Goal: Task Accomplishment & Management: Manage account settings

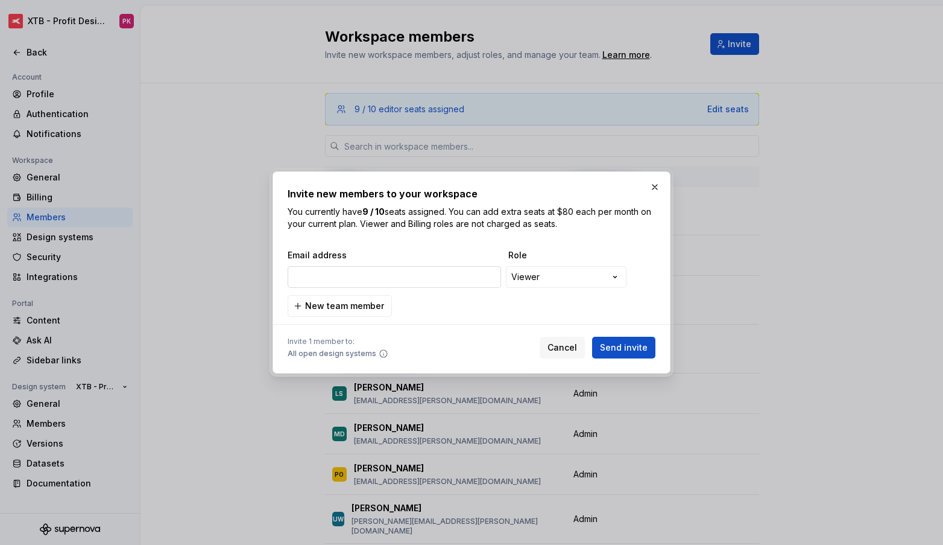
type input "[PERSON_NAME][EMAIL_ADDRESS][PERSON_NAME][DOMAIN_NAME]"
click at [644, 343] on span "Send invite" at bounding box center [624, 347] width 48 height 12
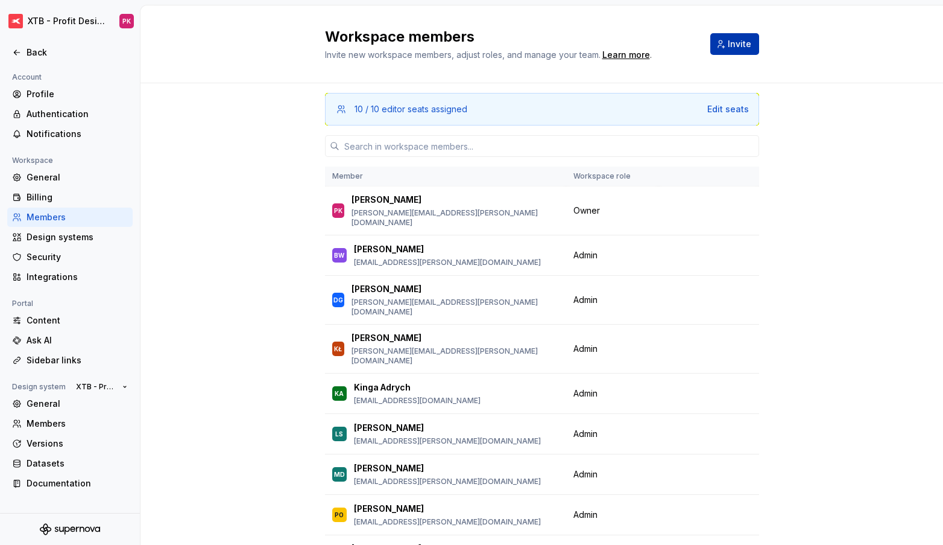
click at [726, 44] on button "Invite" at bounding box center [734, 44] width 49 height 22
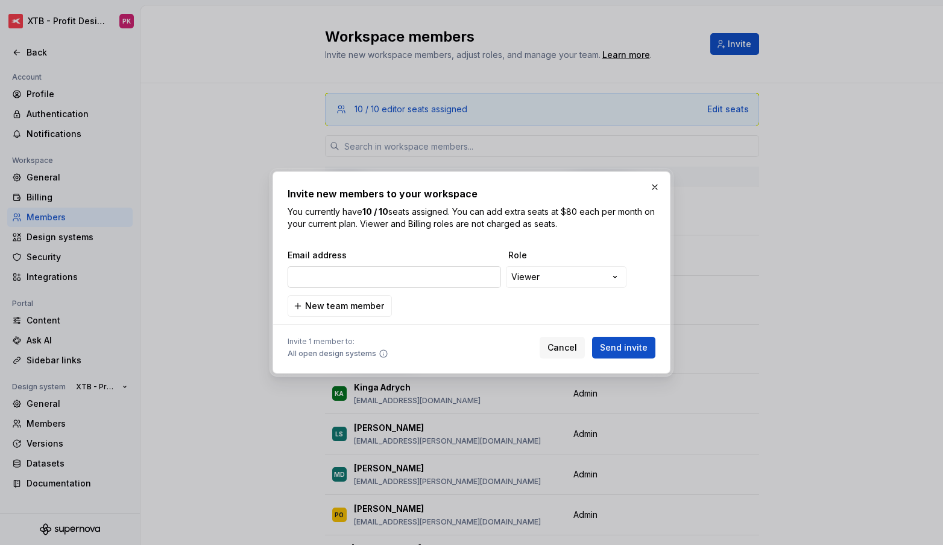
type input "[PERSON_NAME][EMAIL_ADDRESS][PERSON_NAME][DOMAIN_NAME]"
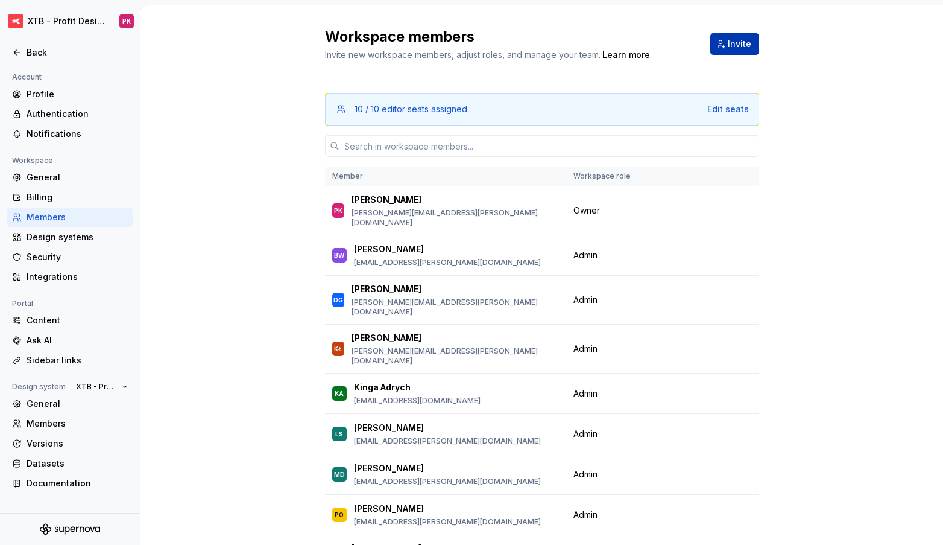
click at [731, 39] on span "Invite" at bounding box center [740, 44] width 24 height 12
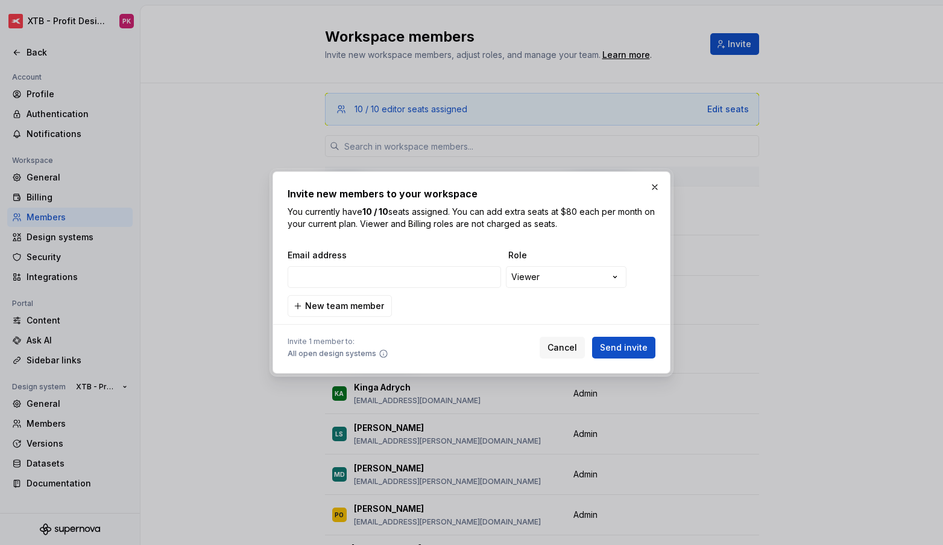
type input "[PERSON_NAME][EMAIL_ADDRESS][PERSON_NAME][DOMAIN_NAME]"
click at [634, 346] on span "Send invite" at bounding box center [624, 347] width 48 height 12
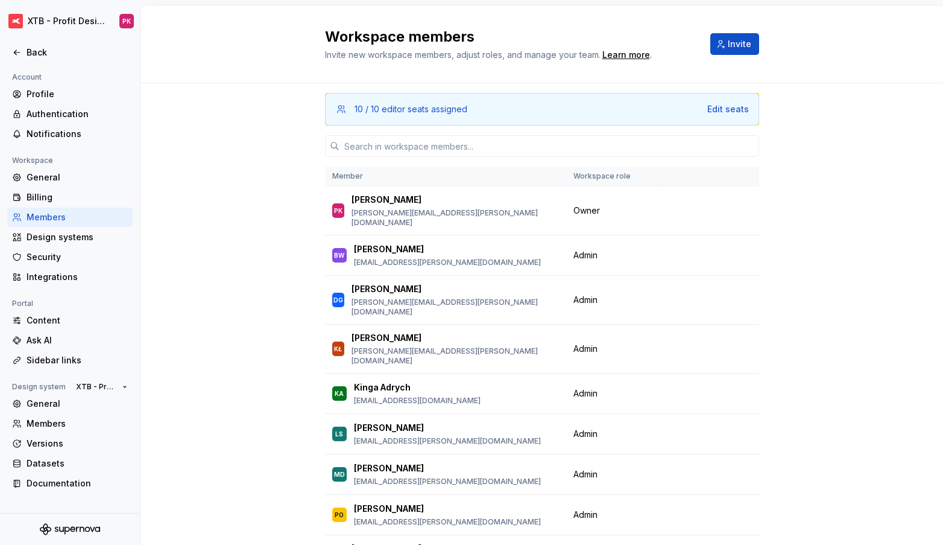
click at [758, 33] on div "Invite" at bounding box center [734, 44] width 49 height 22
click at [750, 36] on button "Invite" at bounding box center [734, 44] width 49 height 22
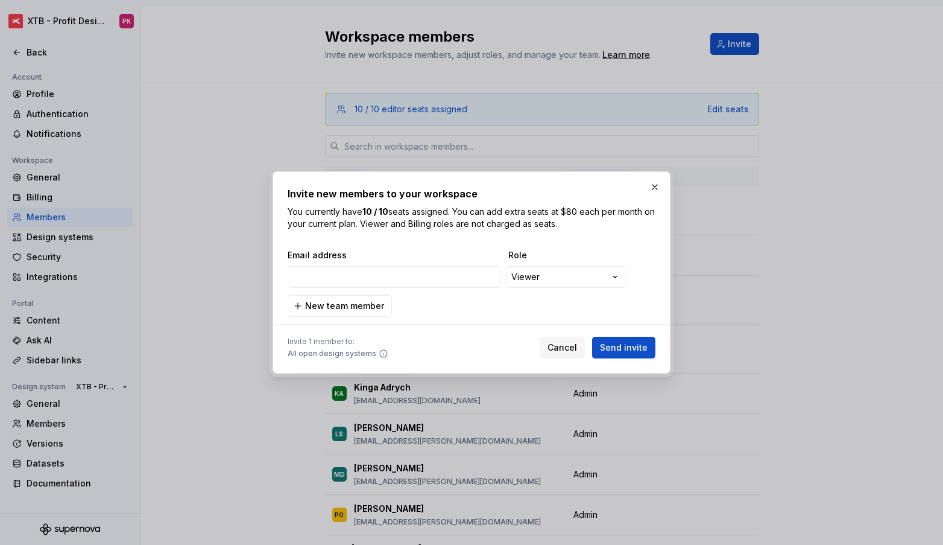
type input "[PERSON_NAME][EMAIL_ADDRESS][PERSON_NAME][DOMAIN_NAME]"
click at [622, 347] on span "Send invite" at bounding box center [624, 347] width 48 height 12
